Goal: Use online tool/utility: Utilize a website feature to perform a specific function

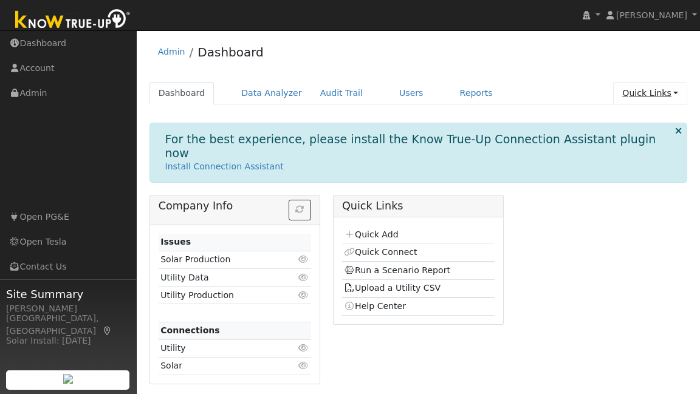
click at [668, 97] on link "Quick Links" at bounding box center [650, 93] width 74 height 22
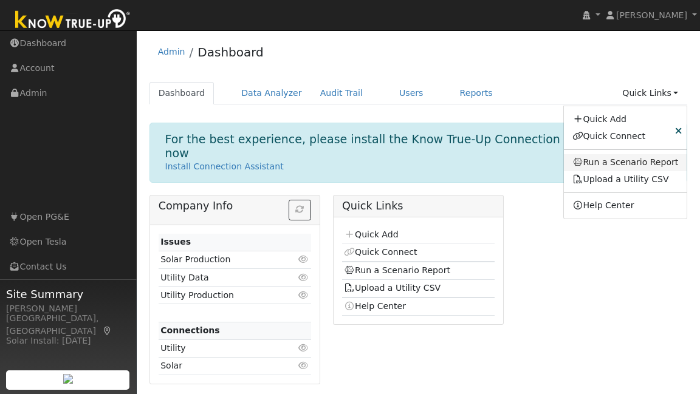
click at [609, 166] on link "Run a Scenario Report" at bounding box center [625, 162] width 123 height 17
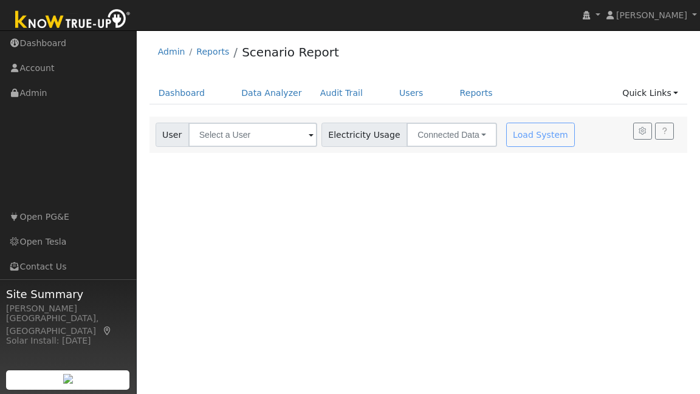
click at [309, 133] on span at bounding box center [311, 136] width 5 height 14
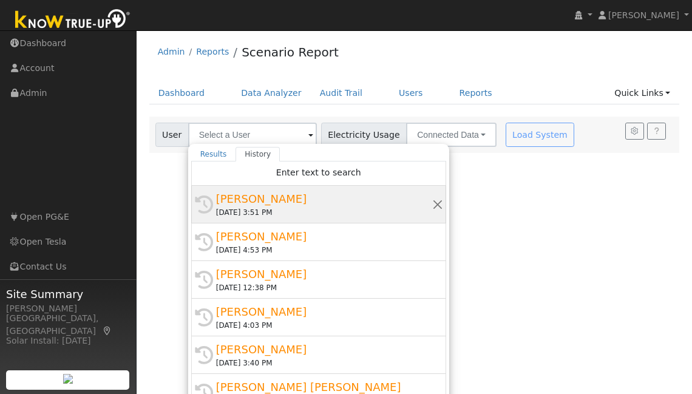
click at [278, 202] on div "[PERSON_NAME]" at bounding box center [324, 199] width 216 height 16
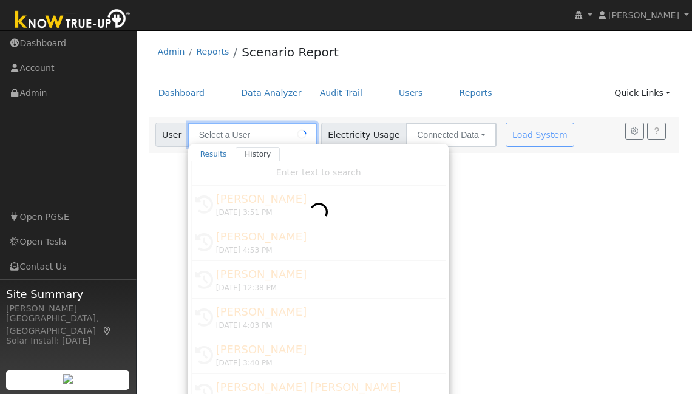
type input "[PERSON_NAME]"
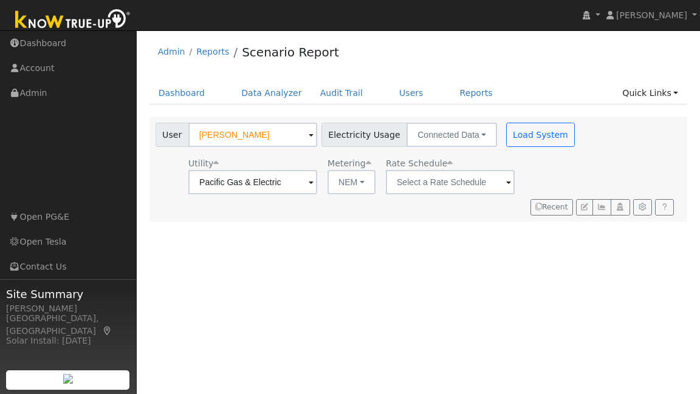
click at [506, 186] on span at bounding box center [508, 183] width 5 height 14
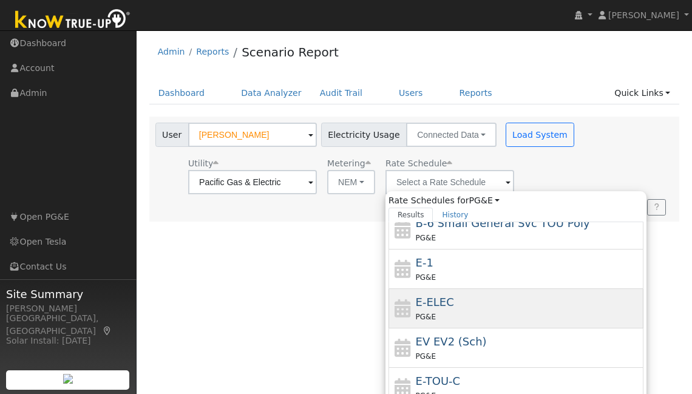
scroll to position [210, 0]
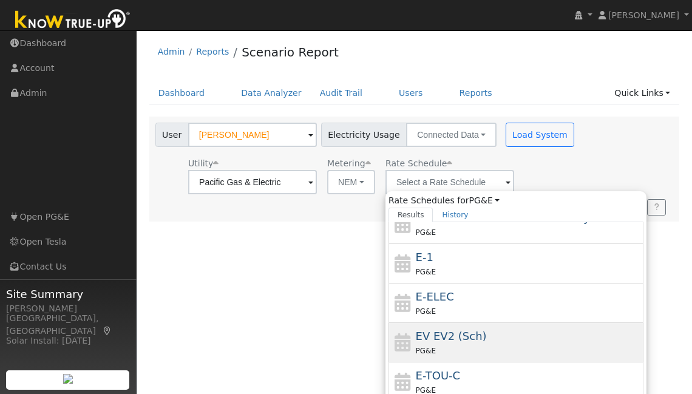
click at [468, 329] on div "EV EV2 (Sch) PG&E" at bounding box center [528, 342] width 225 height 29
type input "EV EV2 (Sch)"
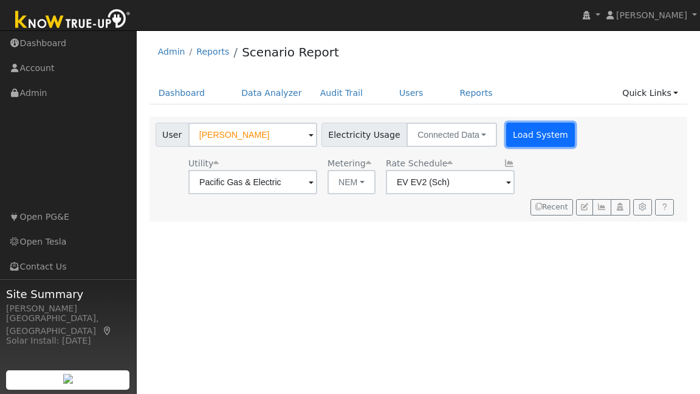
click at [533, 138] on button "Load System" at bounding box center [540, 135] width 69 height 24
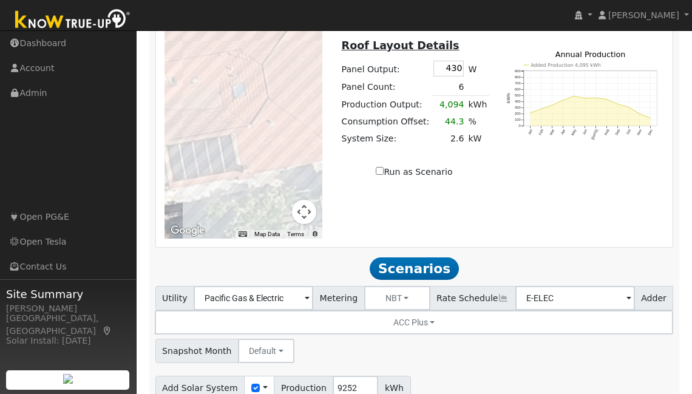
scroll to position [1002, 0]
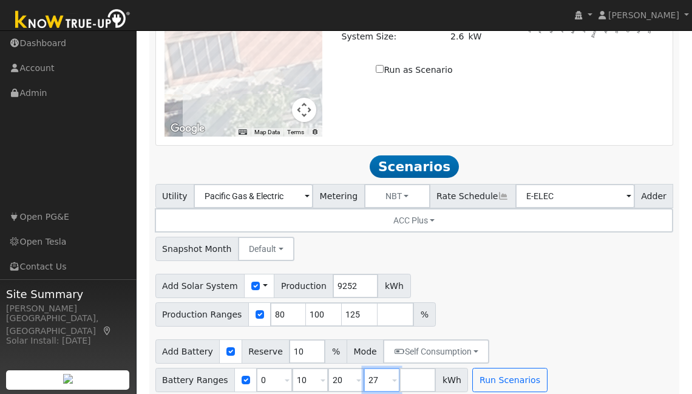
drag, startPoint x: 371, startPoint y: 369, endPoint x: 361, endPoint y: 369, distance: 10.3
click at [364, 369] on input "27" at bounding box center [382, 380] width 36 height 24
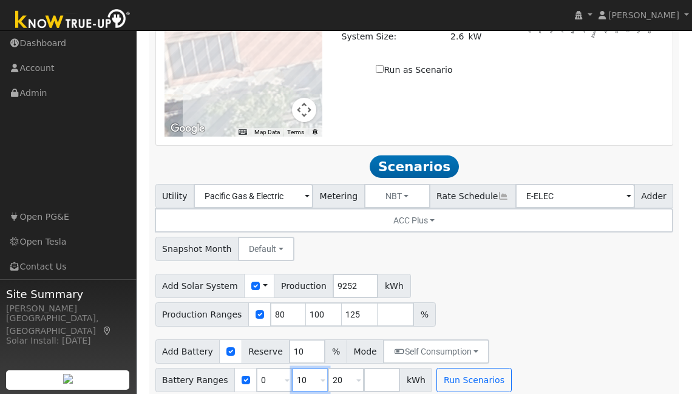
drag, startPoint x: 307, startPoint y: 370, endPoint x: 275, endPoint y: 284, distance: 91.5
click at [276, 371] on div "Battery Ranges 0 Overrides Reserve % Mode None None Self Consumption Peak Savin…" at bounding box center [294, 380] width 278 height 24
type input "13.5"
drag, startPoint x: 330, startPoint y: 358, endPoint x: 335, endPoint y: 364, distance: 6.9
click at [333, 368] on input "20" at bounding box center [346, 380] width 36 height 24
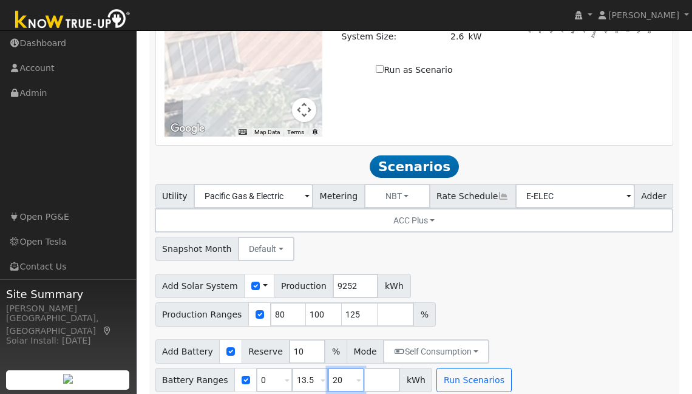
click at [342, 373] on input "20" at bounding box center [346, 380] width 36 height 24
type input "27"
click at [459, 375] on button "Run Scenarios" at bounding box center [474, 380] width 75 height 24
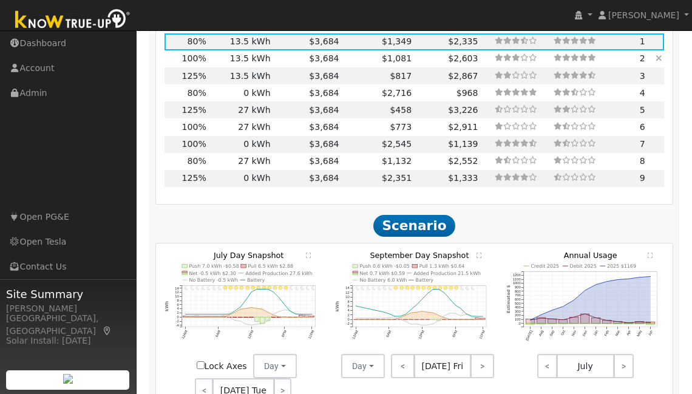
scroll to position [1396, 0]
click at [233, 50] on td "13.5 kWh" at bounding box center [240, 58] width 64 height 17
type input "6.2"
type input "$20,354"
type input "$10,807"
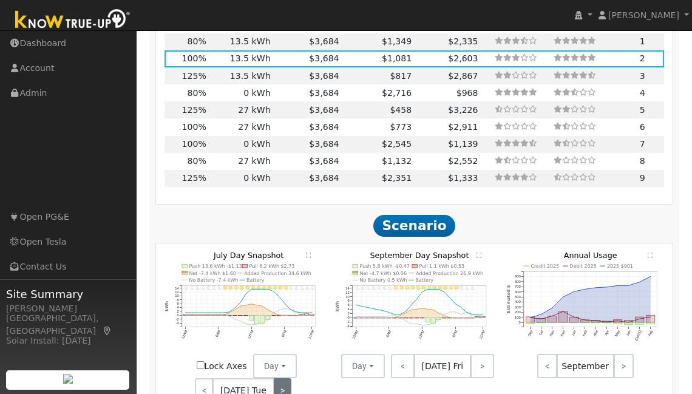
click at [276, 379] on link ">" at bounding box center [283, 390] width 18 height 24
click at [276, 379] on link ">" at bounding box center [284, 390] width 16 height 24
click at [285, 385] on link ">" at bounding box center [284, 390] width 18 height 24
click at [285, 385] on link ">" at bounding box center [281, 390] width 20 height 24
click at [282, 383] on link ">" at bounding box center [282, 390] width 18 height 24
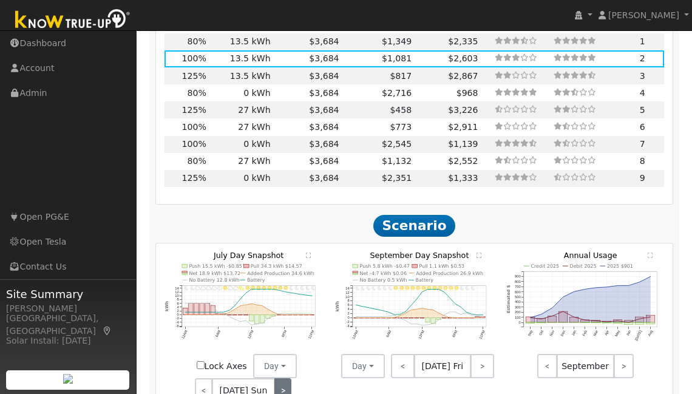
click at [282, 383] on link ">" at bounding box center [283, 390] width 17 height 24
click at [282, 383] on link ">" at bounding box center [283, 390] width 16 height 24
click at [282, 383] on link ">" at bounding box center [283, 390] width 18 height 24
click at [282, 383] on link ">" at bounding box center [284, 390] width 16 height 24
click at [282, 383] on link ">" at bounding box center [284, 390] width 18 height 24
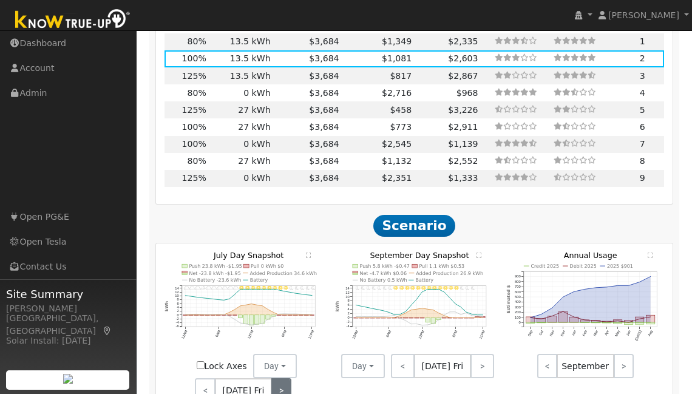
click at [282, 383] on link ">" at bounding box center [281, 390] width 20 height 24
click at [282, 383] on link ">" at bounding box center [282, 390] width 18 height 24
click at [211, 379] on link "<" at bounding box center [203, 390] width 17 height 24
click at [277, 382] on link ">" at bounding box center [282, 390] width 18 height 24
click at [212, 380] on link "<" at bounding box center [203, 390] width 17 height 24
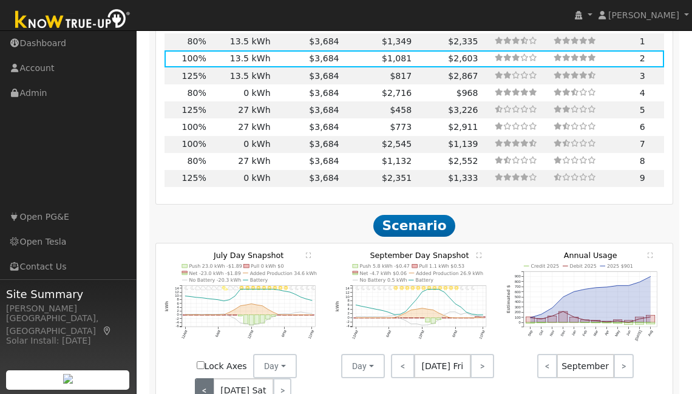
click at [208, 381] on link "<" at bounding box center [204, 390] width 18 height 24
click at [208, 381] on link "<" at bounding box center [205, 390] width 20 height 24
click at [208, 381] on link "<" at bounding box center [204, 390] width 18 height 24
click at [208, 381] on link "<" at bounding box center [203, 390] width 16 height 24
click at [208, 381] on link "<" at bounding box center [204, 390] width 18 height 24
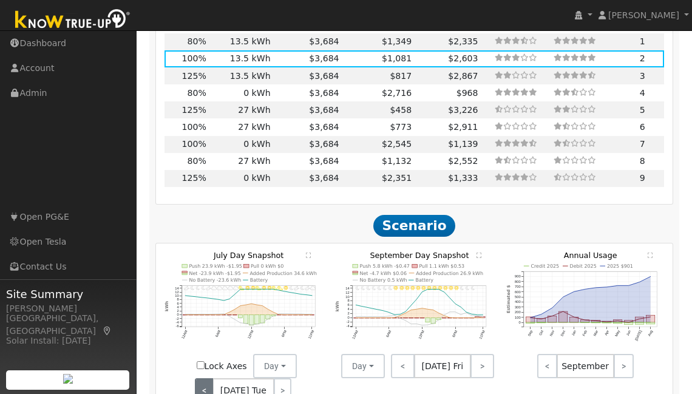
click at [208, 381] on link "<" at bounding box center [204, 390] width 18 height 24
click at [208, 381] on link "<" at bounding box center [203, 390] width 17 height 24
click at [206, 382] on link "<" at bounding box center [204, 390] width 18 height 24
click at [206, 381] on link "<" at bounding box center [205, 390] width 20 height 24
click at [206, 382] on link "<" at bounding box center [204, 390] width 18 height 24
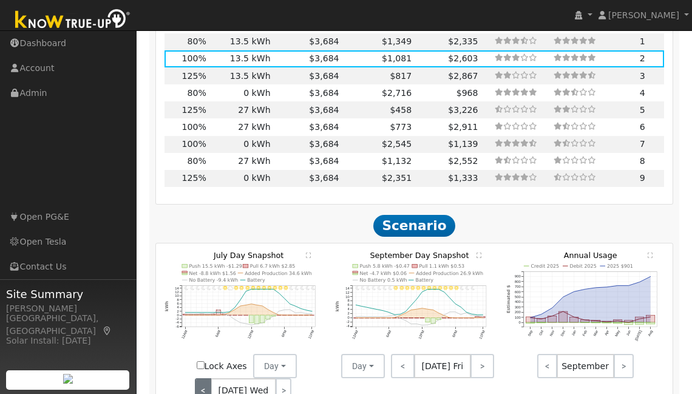
click at [206, 382] on link "<" at bounding box center [203, 390] width 16 height 24
click at [206, 382] on link "<" at bounding box center [204, 390] width 18 height 24
click at [206, 381] on link "<" at bounding box center [203, 390] width 16 height 24
click at [206, 381] on link "<" at bounding box center [203, 390] width 17 height 24
click at [284, 378] on link ">" at bounding box center [282, 390] width 18 height 24
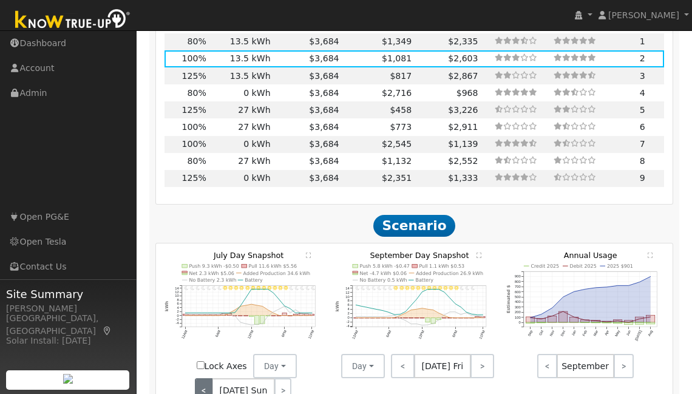
click at [206, 384] on link "<" at bounding box center [203, 390] width 17 height 24
click at [206, 384] on link "<" at bounding box center [204, 390] width 18 height 24
click at [206, 384] on link "<" at bounding box center [205, 390] width 20 height 24
click at [206, 384] on link "<" at bounding box center [204, 390] width 18 height 24
click at [206, 384] on link "<" at bounding box center [203, 390] width 16 height 24
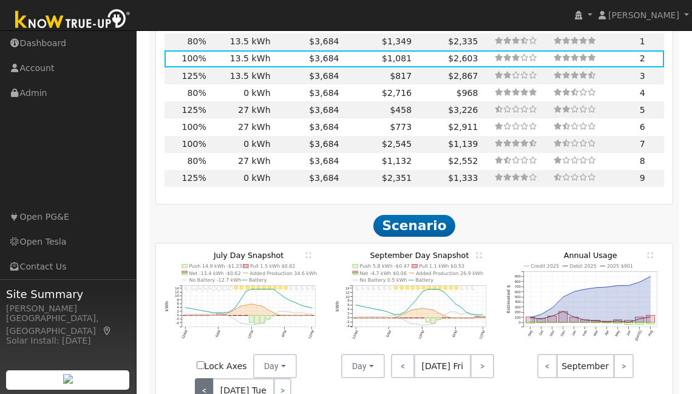
click at [206, 384] on link "<" at bounding box center [204, 390] width 18 height 24
click at [206, 384] on link "<" at bounding box center [203, 390] width 17 height 24
click at [284, 381] on link ">" at bounding box center [282, 390] width 18 height 24
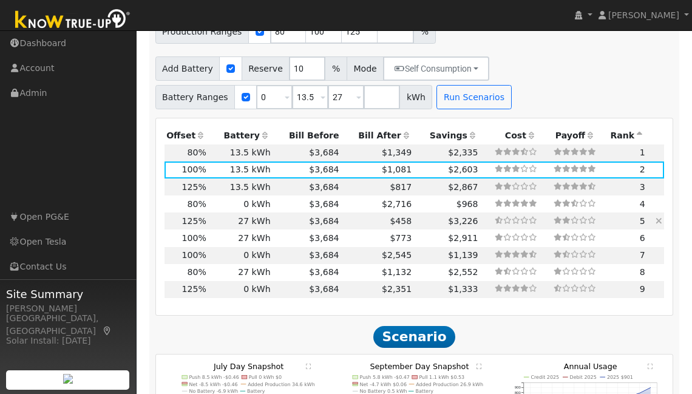
scroll to position [1114, 0]
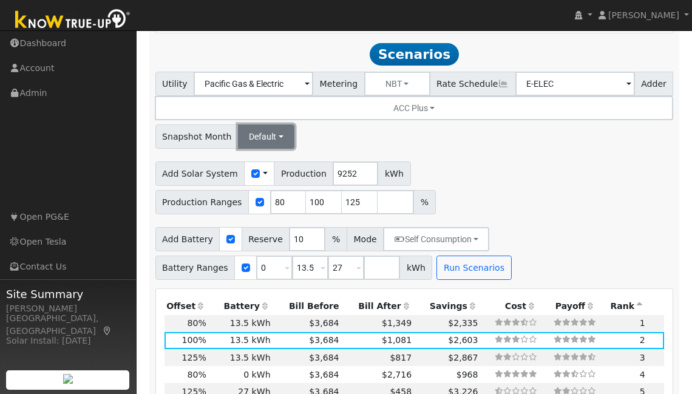
click at [281, 132] on button "Default" at bounding box center [266, 137] width 56 height 24
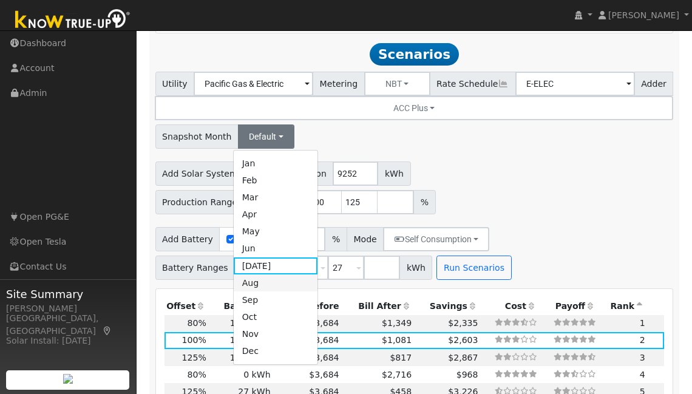
click at [276, 275] on link "Aug" at bounding box center [276, 283] width 84 height 17
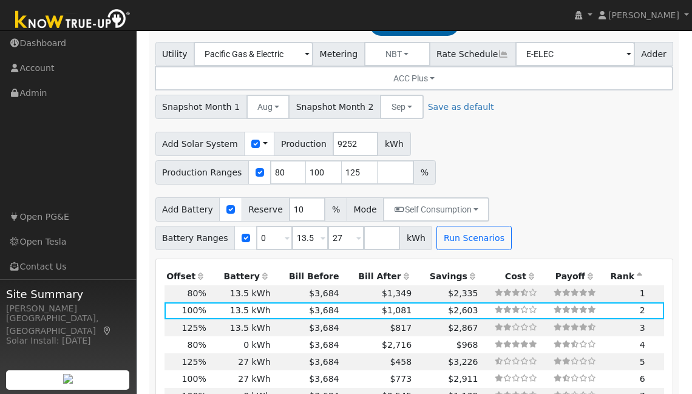
scroll to position [1266, 0]
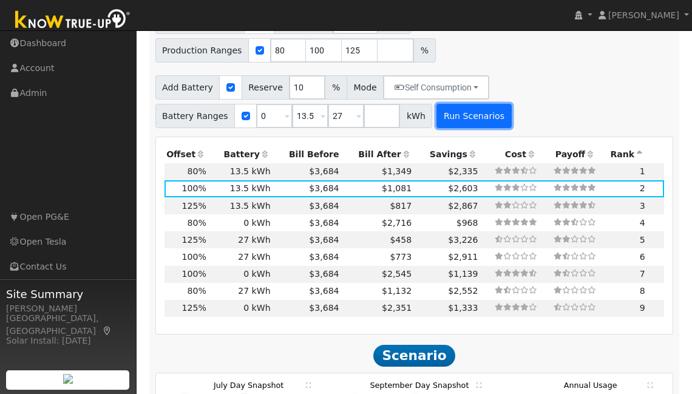
click at [464, 106] on button "Run Scenarios" at bounding box center [474, 116] width 75 height 24
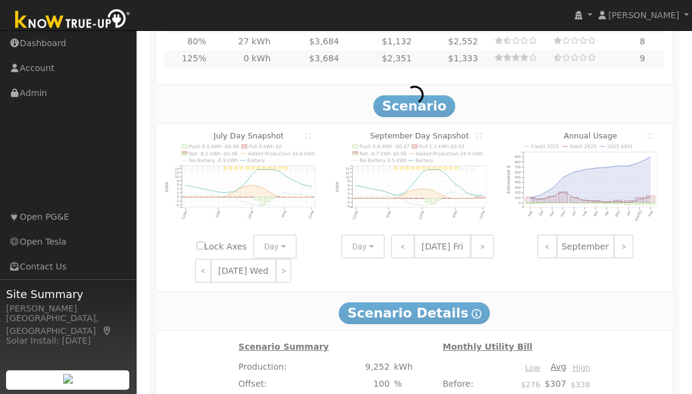
type input "4.9"
type input "$16,284"
type input "$9,586"
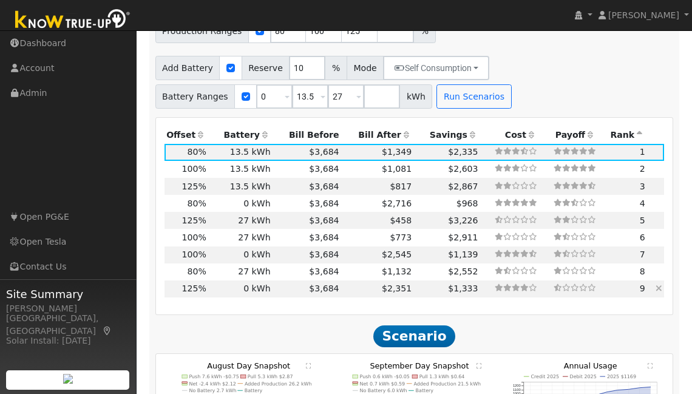
scroll to position [1464, 0]
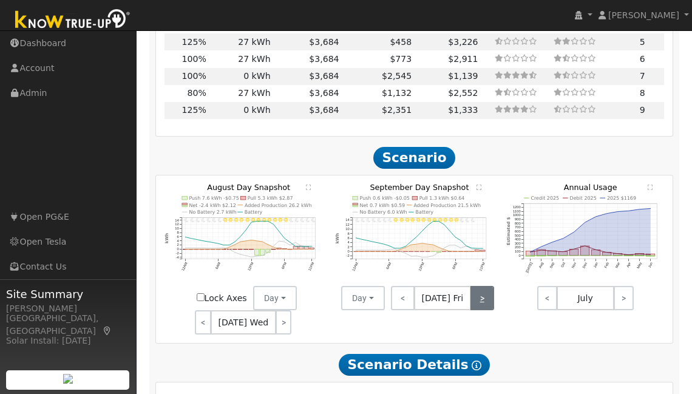
click at [486, 290] on link ">" at bounding box center [483, 298] width 24 height 24
click at [486, 290] on link ">" at bounding box center [484, 298] width 22 height 24
click at [483, 286] on link ">" at bounding box center [484, 298] width 21 height 24
click at [407, 287] on link "<" at bounding box center [400, 298] width 19 height 24
click at [482, 291] on link ">" at bounding box center [484, 298] width 21 height 24
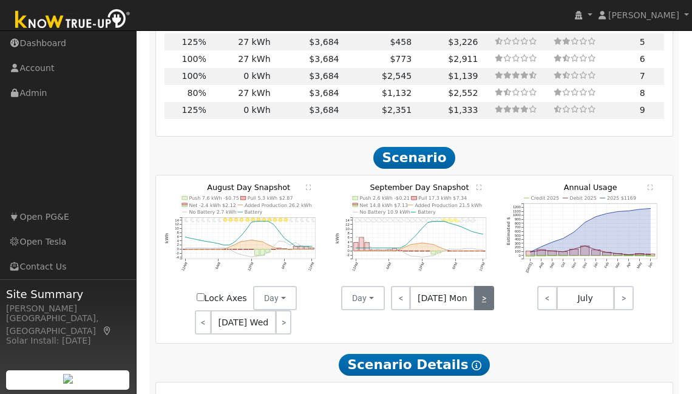
click at [488, 293] on link ">" at bounding box center [483, 298] width 19 height 24
click at [277, 312] on link ">" at bounding box center [284, 322] width 16 height 24
click at [278, 312] on link ">" at bounding box center [284, 322] width 18 height 24
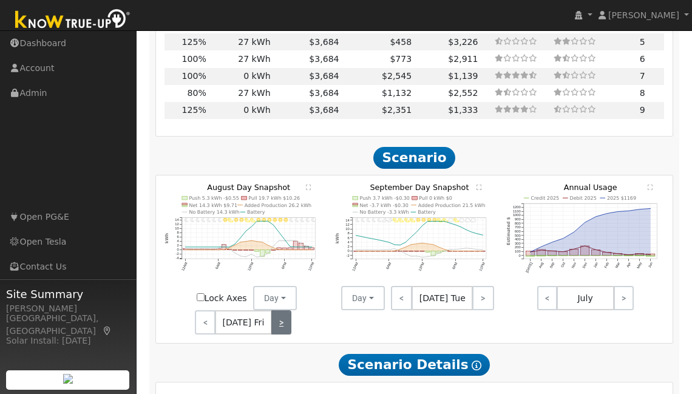
click at [278, 312] on link ">" at bounding box center [281, 322] width 20 height 24
click at [287, 314] on link ">" at bounding box center [282, 322] width 18 height 24
click at [283, 312] on link ">" at bounding box center [283, 322] width 17 height 24
click at [283, 312] on link ">" at bounding box center [283, 322] width 16 height 24
click at [283, 312] on link ">" at bounding box center [283, 322] width 18 height 24
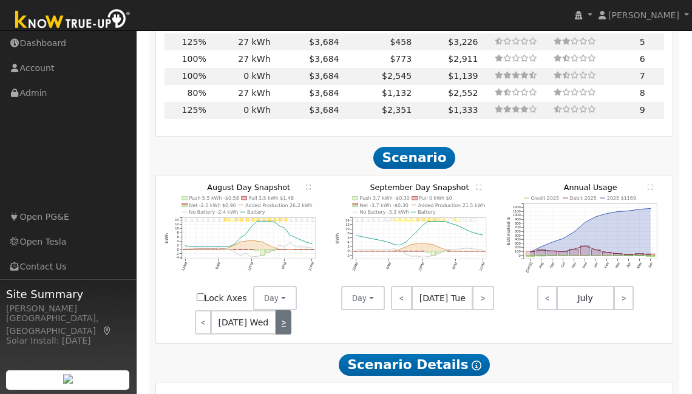
click at [283, 312] on link ">" at bounding box center [284, 322] width 16 height 24
click at [283, 312] on link ">" at bounding box center [284, 322] width 18 height 24
click at [283, 312] on link ">" at bounding box center [281, 322] width 20 height 24
click at [283, 312] on link ">" at bounding box center [282, 322] width 18 height 24
click at [283, 312] on link ">" at bounding box center [283, 322] width 17 height 24
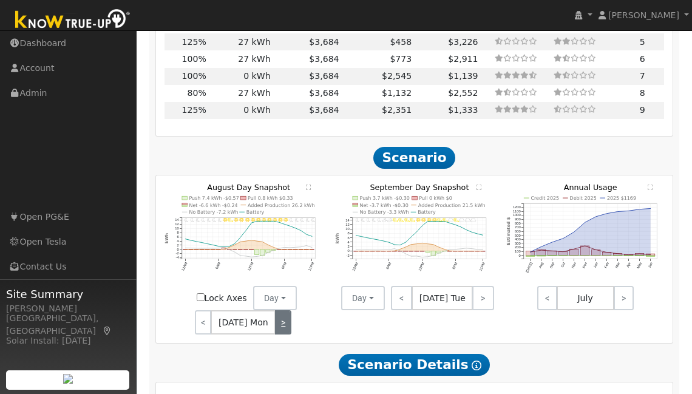
click at [283, 312] on link ">" at bounding box center [283, 322] width 16 height 24
click at [283, 312] on link ">" at bounding box center [283, 322] width 18 height 24
click at [283, 312] on link ">" at bounding box center [284, 322] width 16 height 24
click at [283, 312] on link ">" at bounding box center [284, 322] width 18 height 24
click at [283, 312] on link ">" at bounding box center [281, 322] width 20 height 24
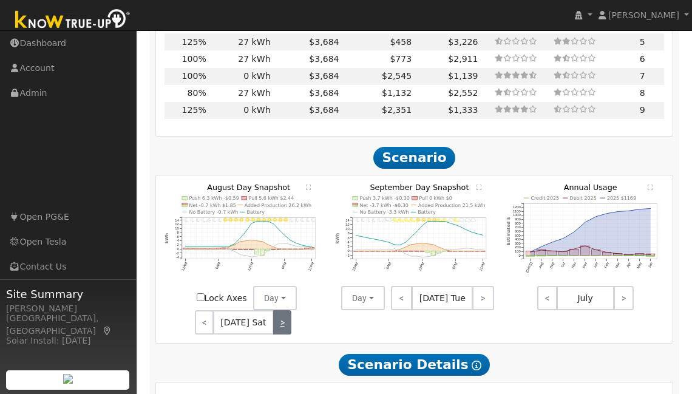
click at [283, 312] on link ">" at bounding box center [282, 322] width 18 height 24
click at [288, 316] on link ">" at bounding box center [283, 322] width 17 height 24
click at [288, 316] on link ">" at bounding box center [283, 322] width 16 height 24
click at [288, 316] on link ">" at bounding box center [283, 322] width 18 height 24
click at [288, 316] on link ">" at bounding box center [284, 322] width 16 height 24
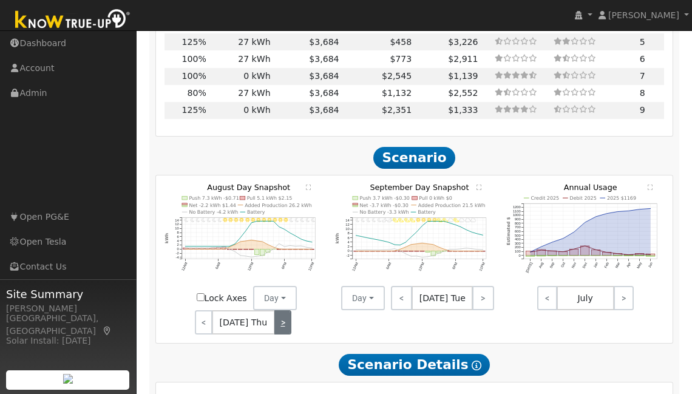
click at [288, 316] on link ">" at bounding box center [284, 322] width 18 height 24
click at [290, 319] on link ">" at bounding box center [281, 322] width 20 height 24
click at [283, 321] on link ">" at bounding box center [282, 322] width 18 height 24
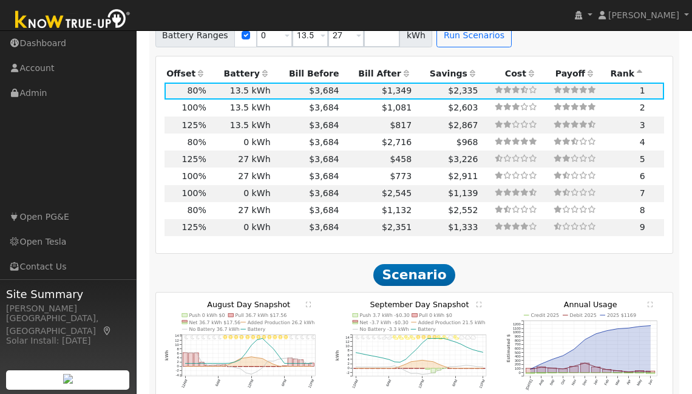
scroll to position [1378, 0]
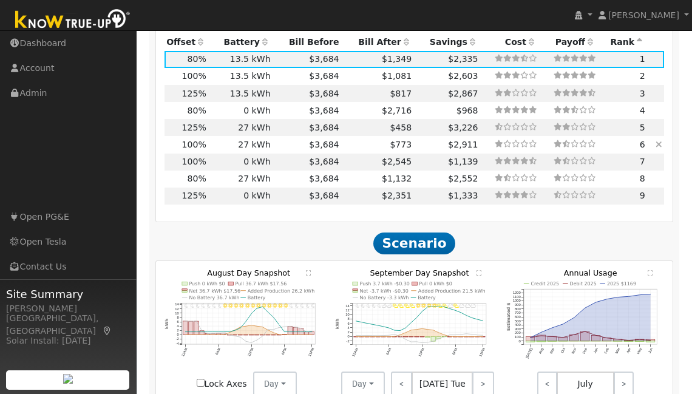
click at [261, 140] on td "27 kWh" at bounding box center [240, 144] width 64 height 17
type input "6.2"
type input "$20,354"
type input "$31,339"
type input "$15,508"
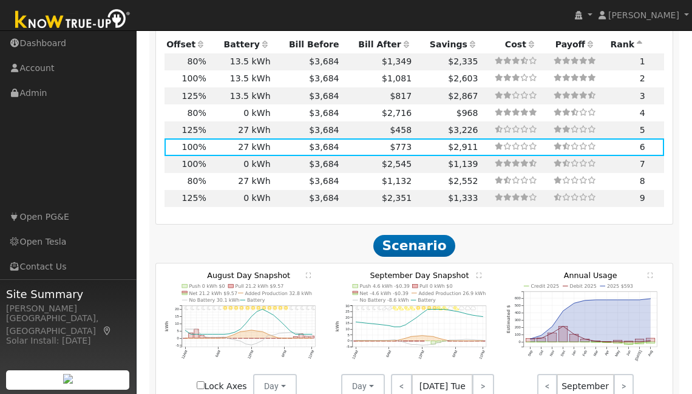
scroll to position [1367, 0]
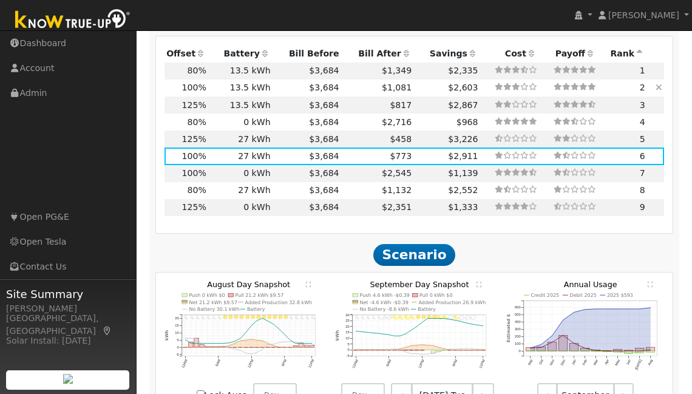
click at [245, 81] on td "13.5 kWh" at bounding box center [240, 88] width 64 height 17
type input "$15,670"
type input "$10,807"
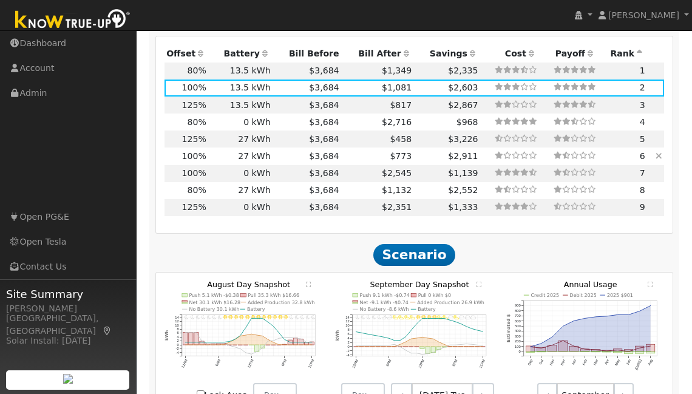
click at [227, 148] on td "27 kWh" at bounding box center [240, 156] width 64 height 17
type input "$31,339"
type input "$15,508"
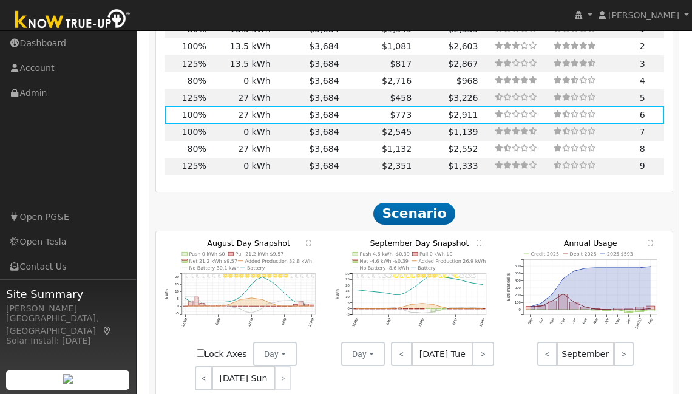
scroll to position [1425, 0]
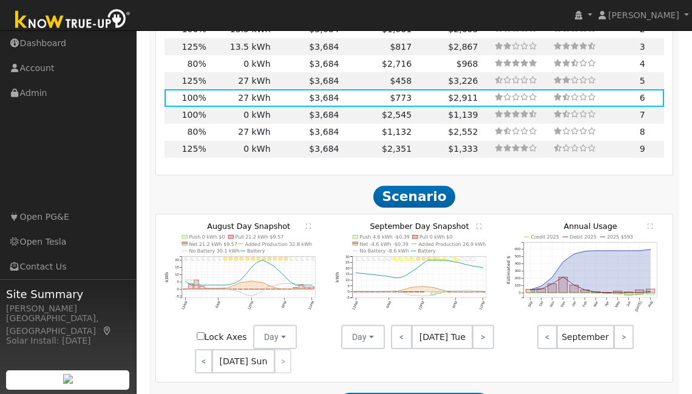
click at [283, 353] on div "< [DATE] Sun >" at bounding box center [243, 361] width 109 height 24
click at [281, 350] on div "< [DATE] Sun >" at bounding box center [243, 361] width 109 height 24
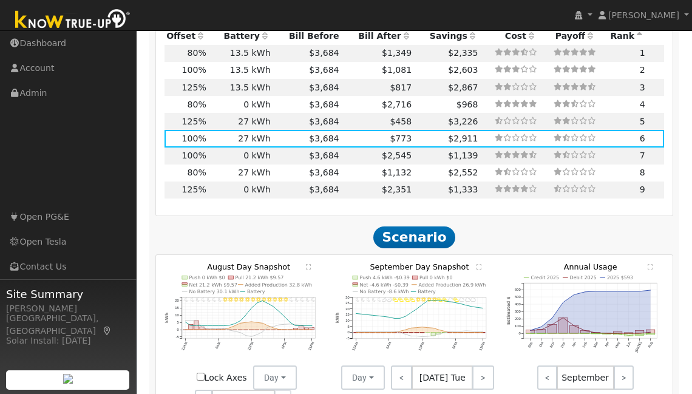
scroll to position [1382, 0]
